Goal: Obtain resource: Obtain resource

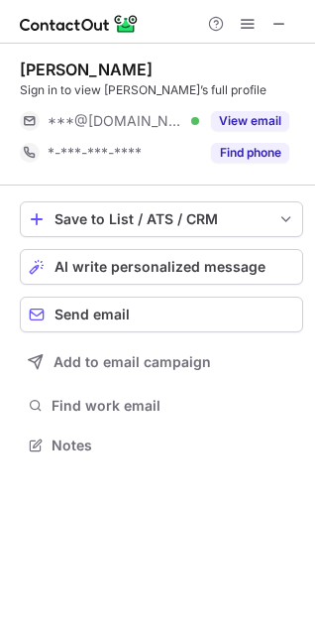
scroll to position [431, 315]
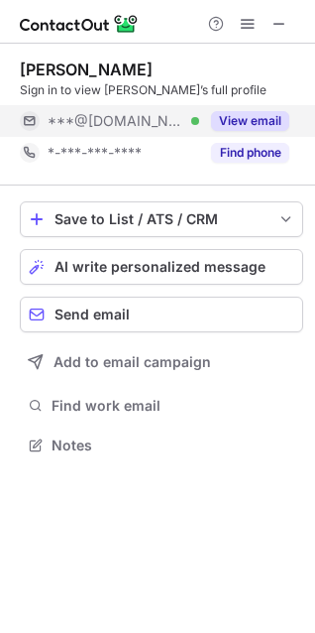
click at [267, 112] on button "View email" at bounding box center [250, 121] width 78 height 20
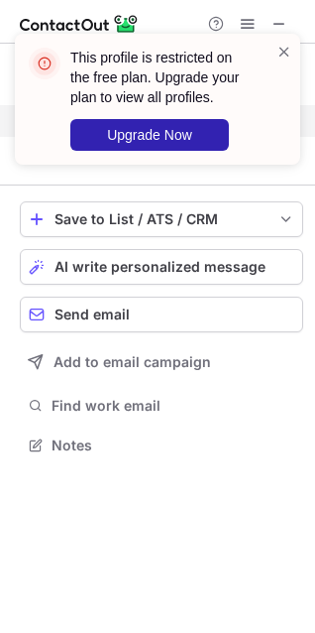
click at [281, 117] on div "This profile is restricted on the free plan. Upgrade your plan to view all prof…" at bounding box center [157, 107] width 317 height 186
click at [292, 53] on span at bounding box center [285, 52] width 16 height 20
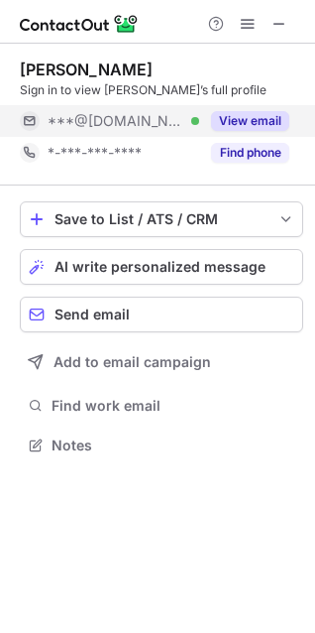
click at [246, 26] on div "This profile is restricted on the free plan. Upgrade your plan to view all prof…" at bounding box center [157, 107] width 317 height 186
click at [242, 24] on span at bounding box center [248, 24] width 16 height 16
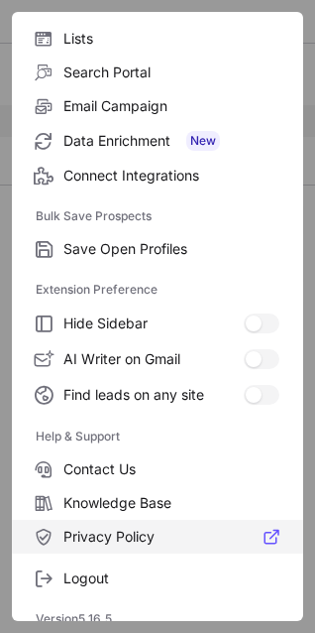
scroll to position [193, 0]
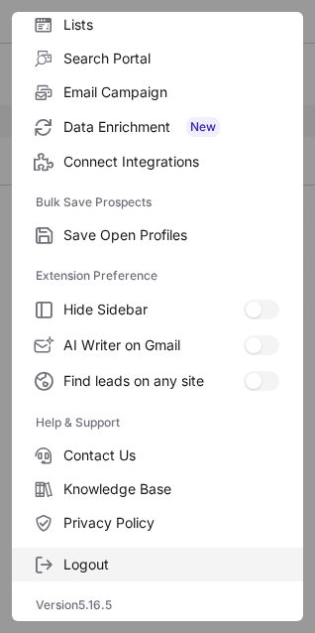
click at [89, 557] on span "Logout" at bounding box center [171, 564] width 216 height 18
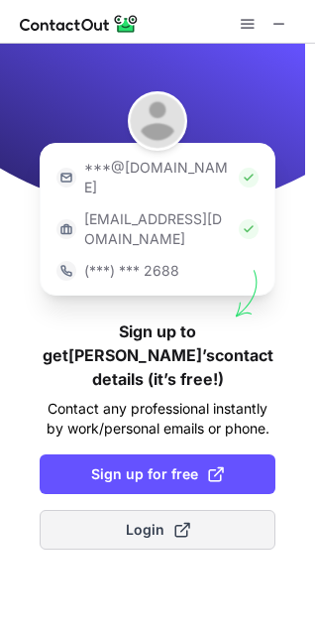
click at [87, 510] on button "Login" at bounding box center [158, 530] width 236 height 40
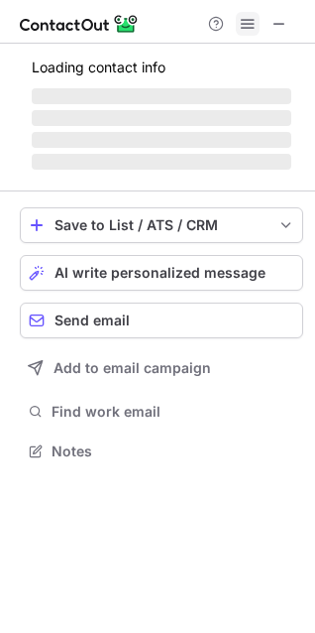
scroll to position [10, 10]
click at [256, 20] on button at bounding box center [248, 24] width 24 height 24
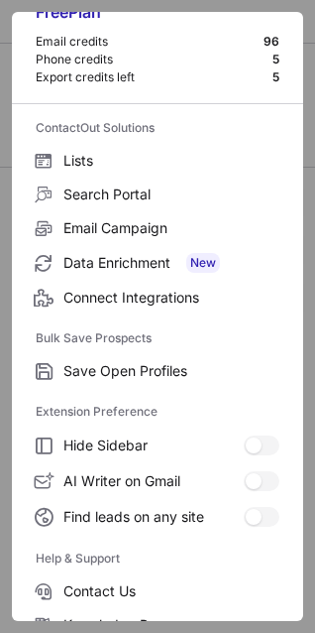
scroll to position [193, 0]
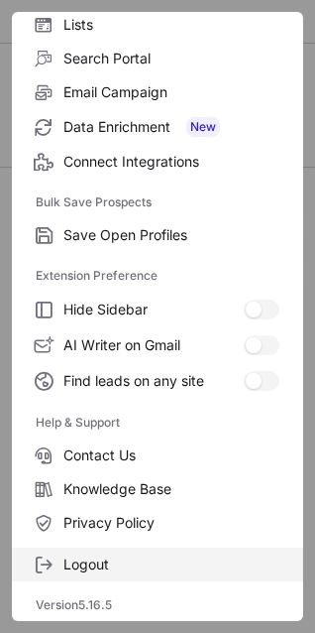
click at [86, 559] on span "Logout" at bounding box center [171, 564] width 216 height 18
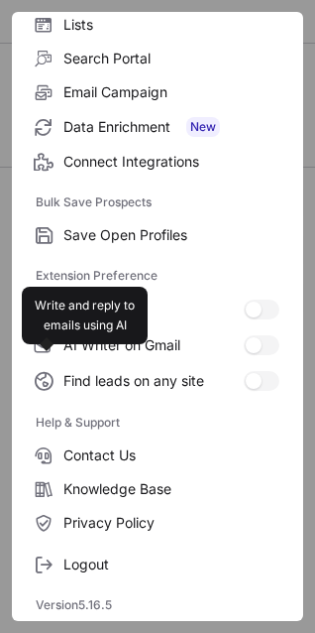
scroll to position [0, 0]
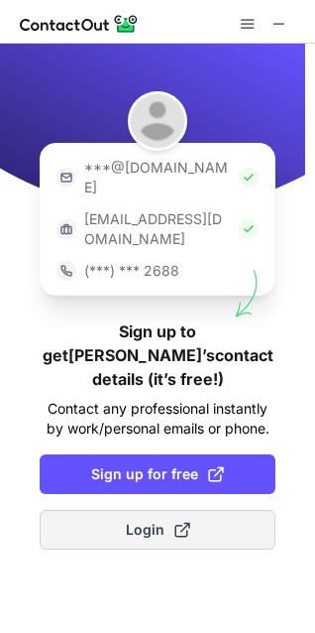
click at [160, 520] on span "Login" at bounding box center [158, 530] width 64 height 20
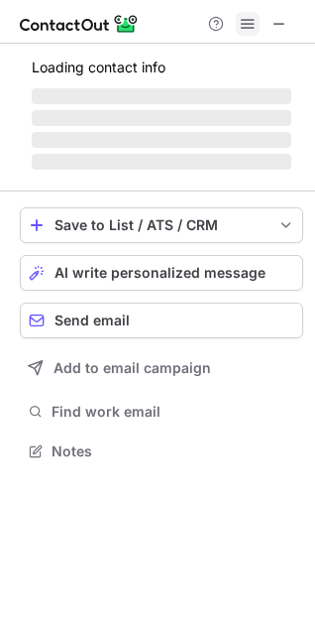
scroll to position [414, 315]
click at [250, 21] on span at bounding box center [248, 24] width 16 height 16
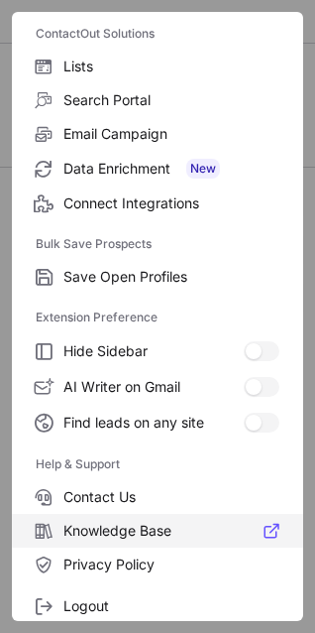
scroll to position [193, 0]
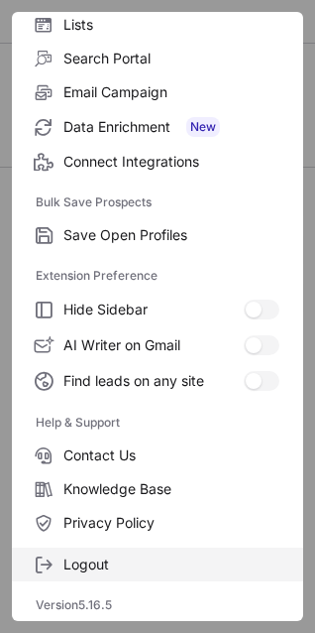
click at [102, 559] on span "Logout" at bounding box center [171, 564] width 216 height 18
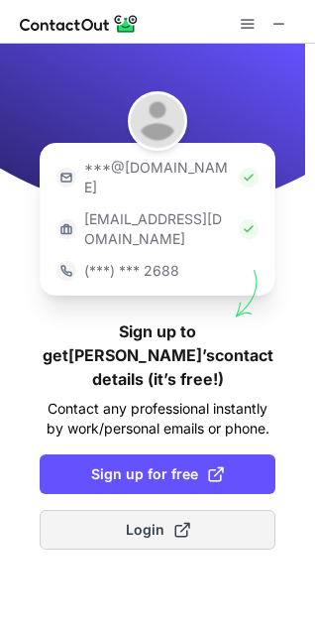
click at [171, 510] on button "Login" at bounding box center [158, 530] width 236 height 40
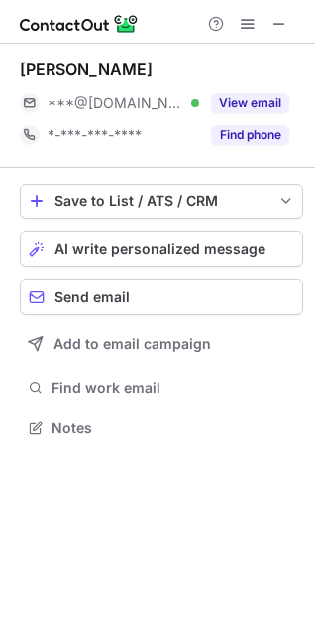
scroll to position [414, 315]
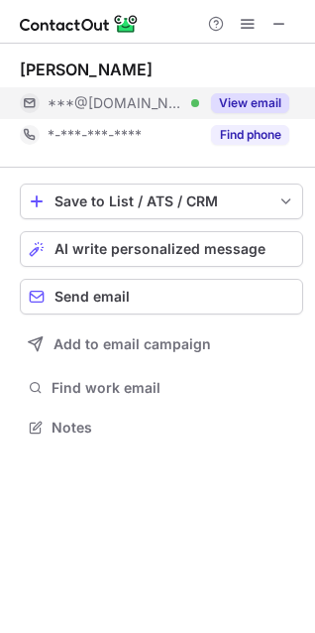
click at [252, 114] on div "View email" at bounding box center [244, 103] width 90 height 32
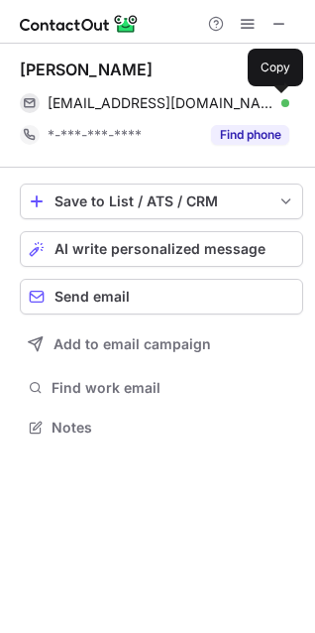
click at [271, 109] on button at bounding box center [280, 103] width 20 height 20
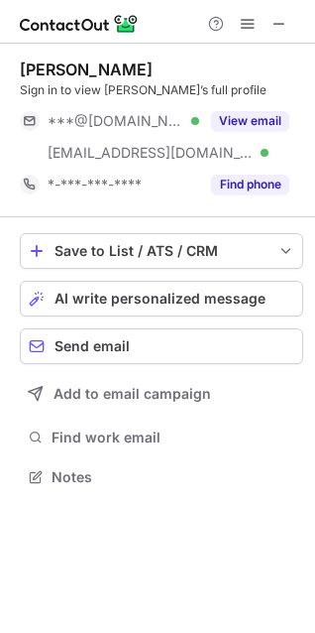
scroll to position [463, 315]
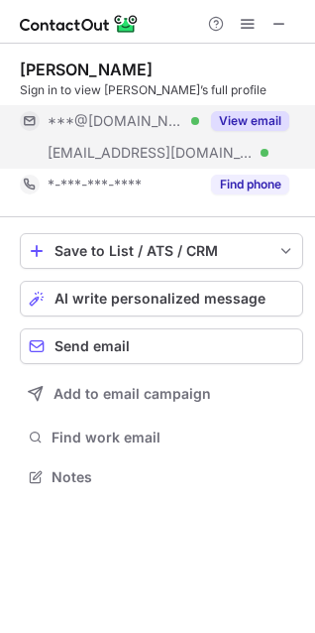
click at [262, 114] on button "View email" at bounding box center [250, 121] width 78 height 20
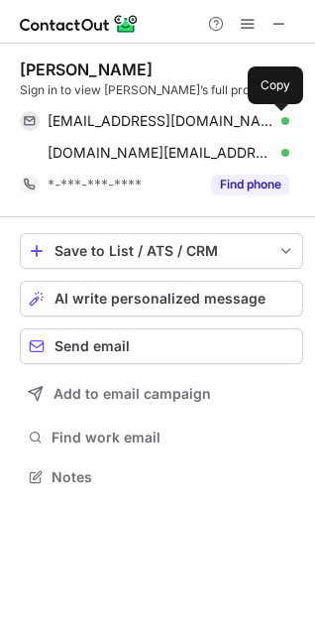
click at [286, 122] on span at bounding box center [280, 121] width 16 height 16
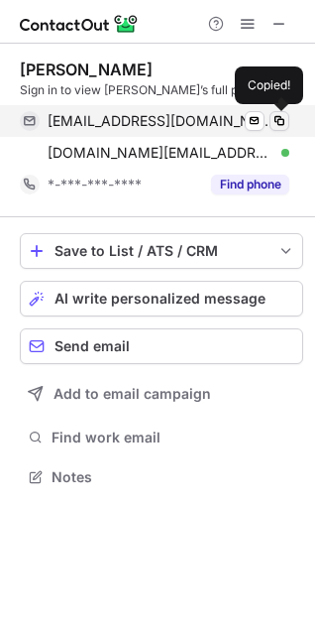
click at [282, 122] on span at bounding box center [280, 121] width 16 height 16
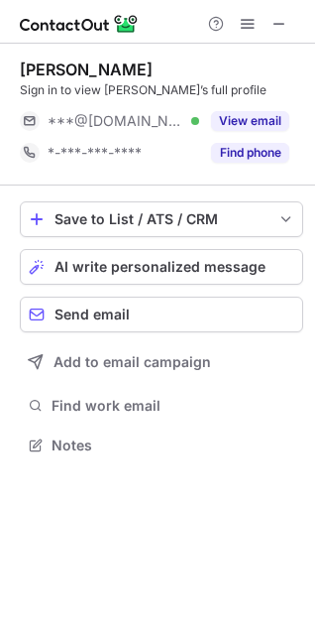
scroll to position [431, 315]
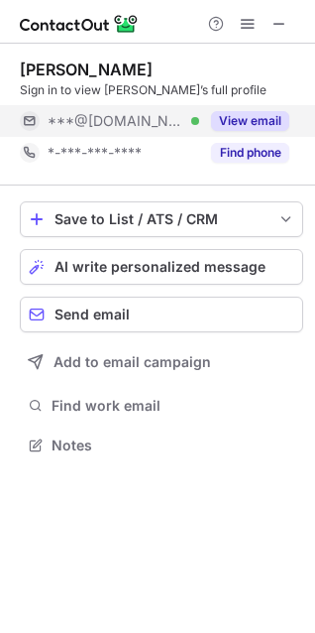
click at [269, 125] on button "View email" at bounding box center [250, 121] width 78 height 20
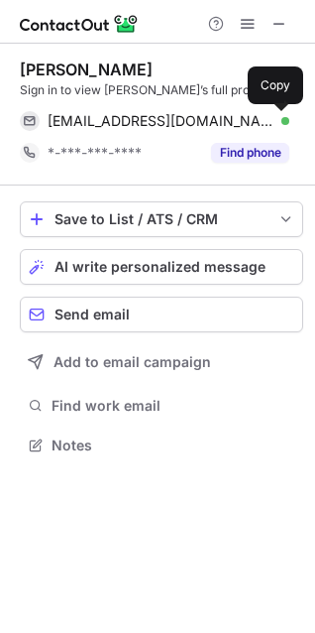
click at [276, 120] on span at bounding box center [280, 121] width 16 height 16
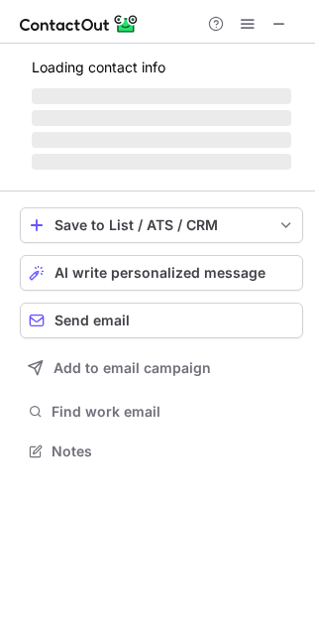
scroll to position [431, 315]
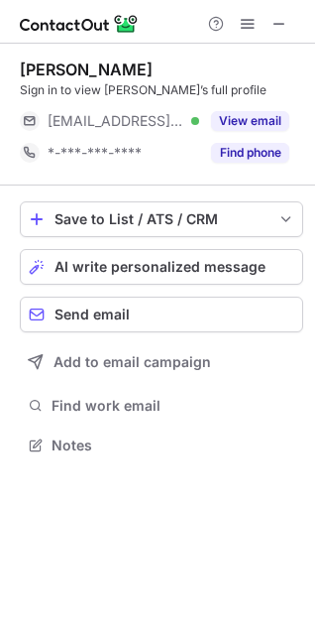
scroll to position [431, 315]
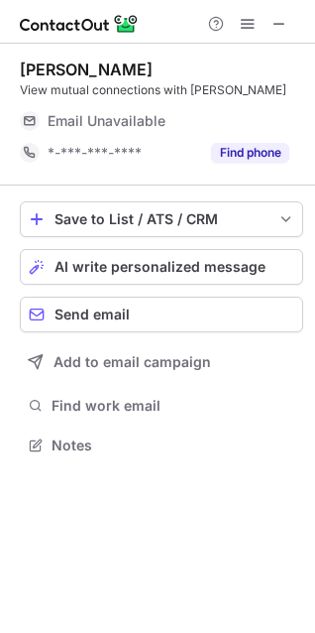
scroll to position [437, 315]
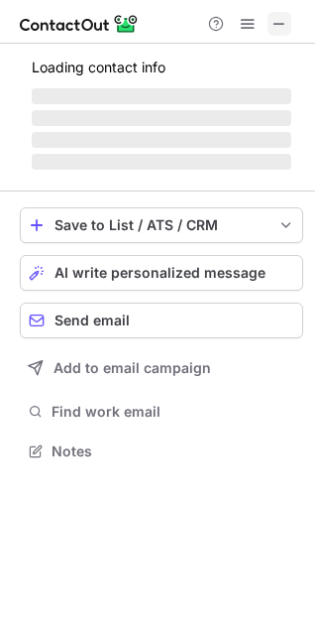
click at [281, 27] on span at bounding box center [280, 24] width 16 height 16
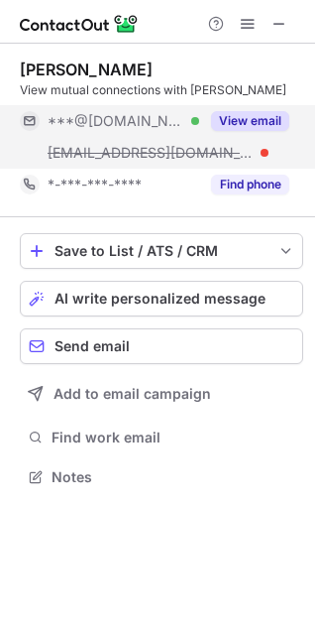
click at [258, 121] on button "View email" at bounding box center [250, 121] width 78 height 20
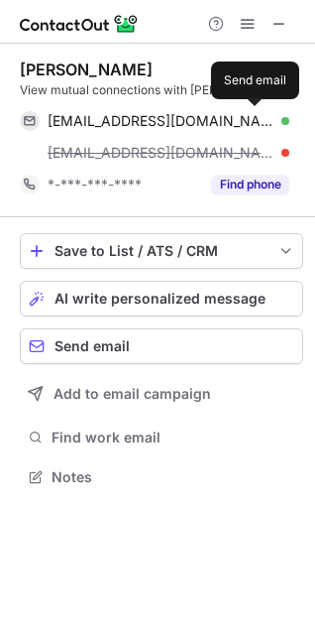
click at [261, 120] on span at bounding box center [255, 121] width 16 height 16
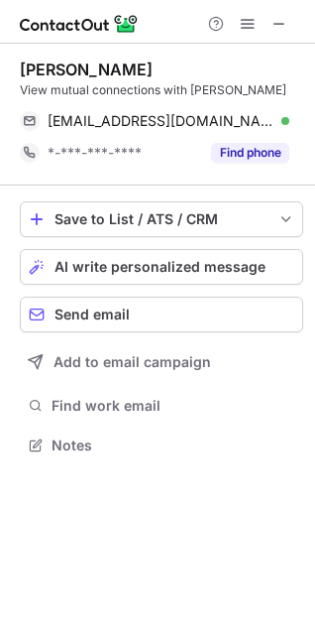
scroll to position [431, 315]
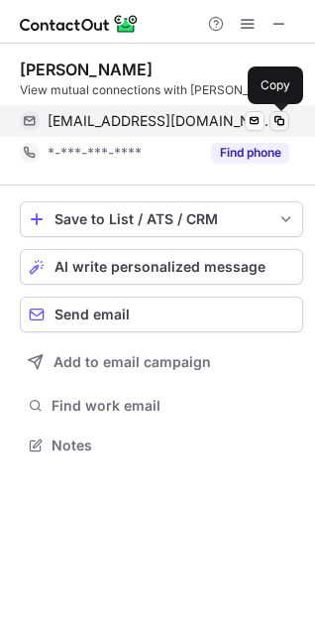
click at [274, 115] on span at bounding box center [280, 121] width 16 height 16
